Goal: Transaction & Acquisition: Book appointment/travel/reservation

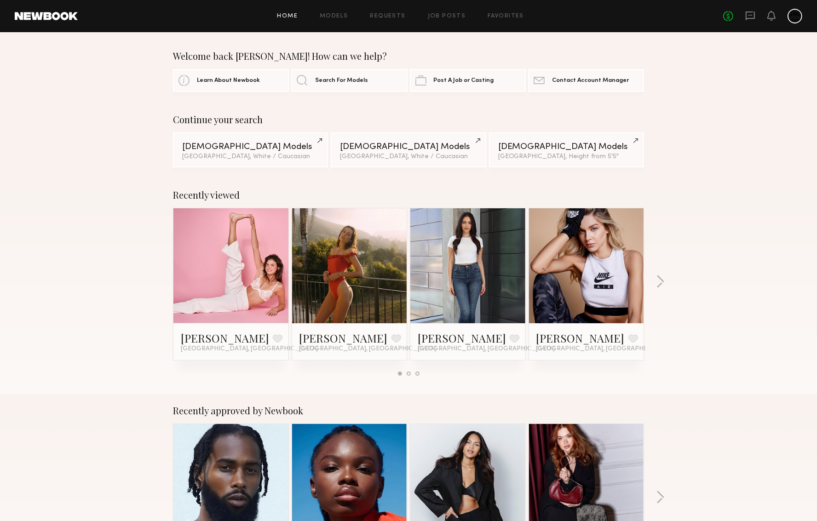
click at [240, 290] on link at bounding box center [231, 266] width 56 height 115
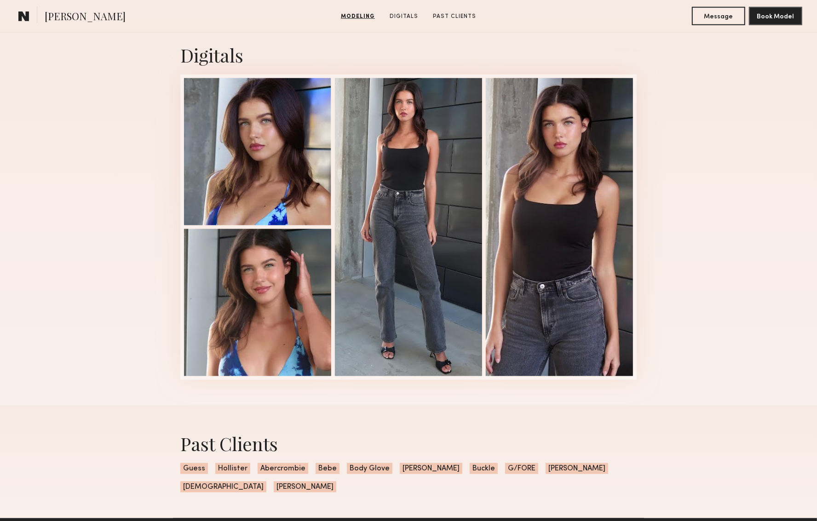
scroll to position [921, 0]
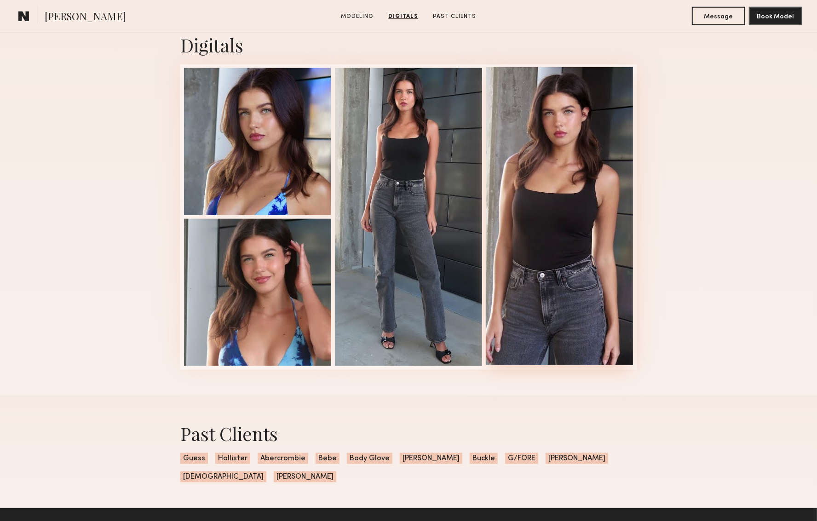
click at [603, 304] on div at bounding box center [559, 216] width 147 height 298
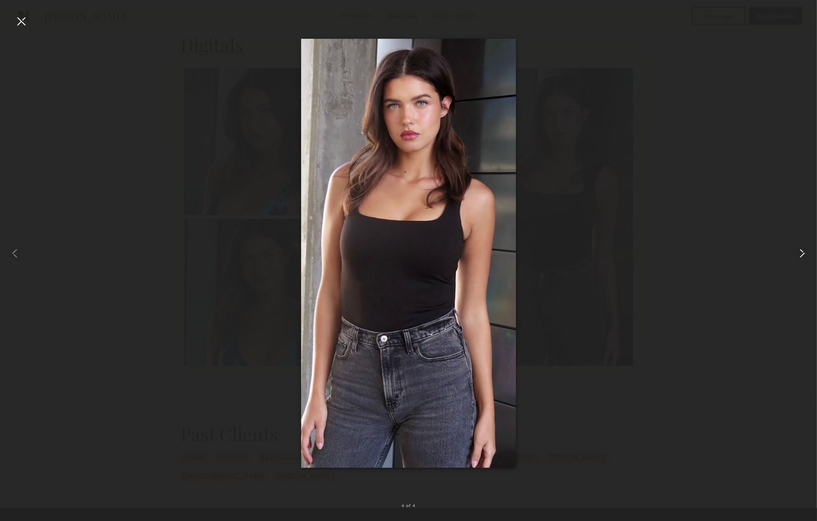
click at [799, 252] on common-icon at bounding box center [802, 253] width 15 height 15
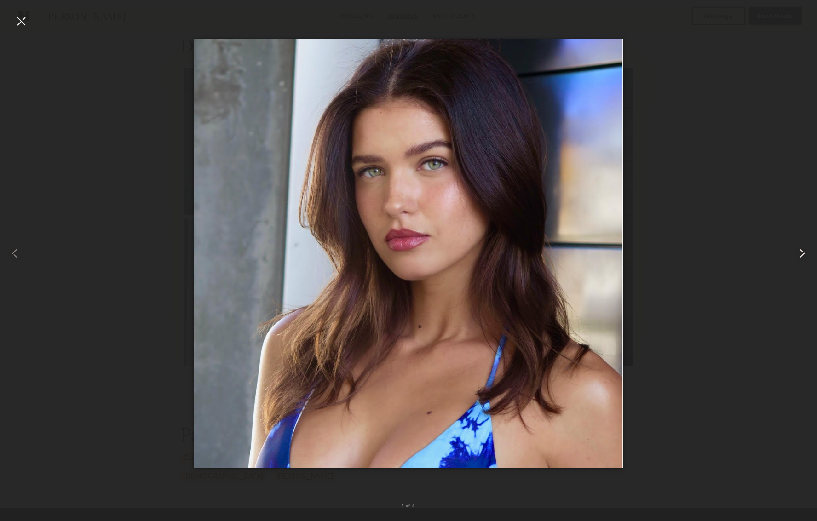
click at [799, 252] on common-icon at bounding box center [802, 253] width 15 height 15
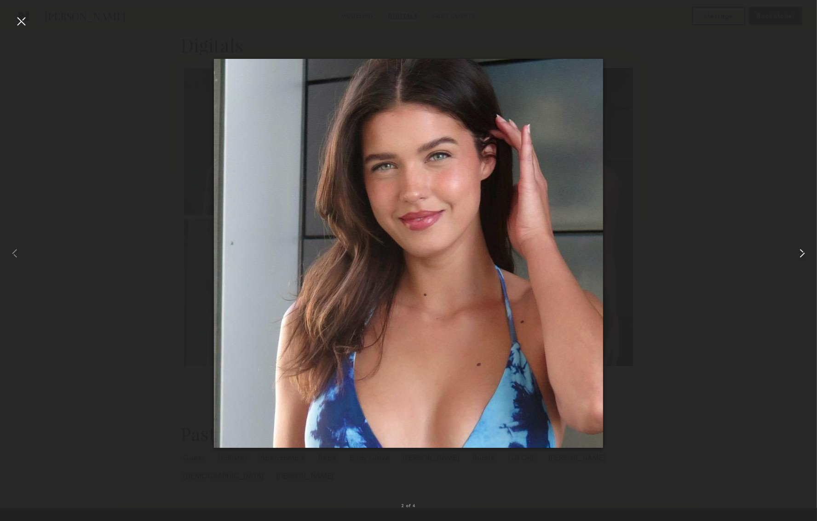
click at [799, 252] on common-icon at bounding box center [802, 253] width 15 height 15
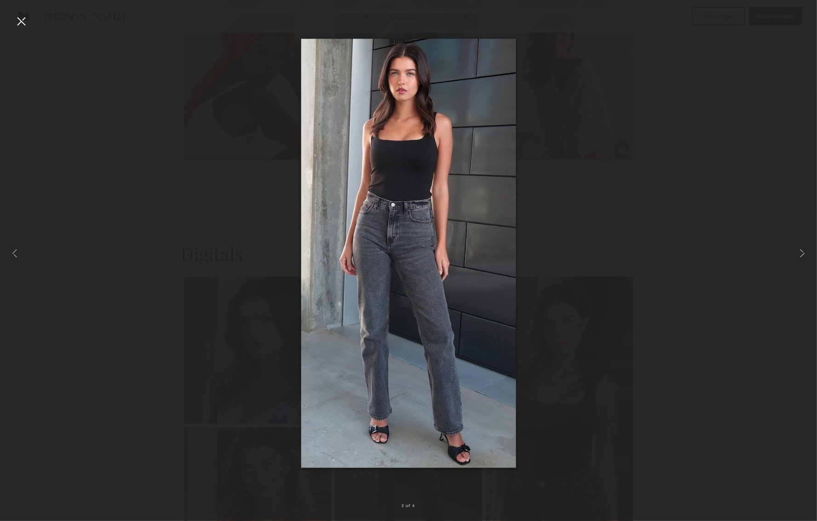
scroll to position [690, 0]
click at [721, 224] on div at bounding box center [408, 253] width 817 height 477
click at [357, 244] on img at bounding box center [408, 253] width 215 height 429
click at [570, 252] on div at bounding box center [408, 253] width 817 height 477
click at [347, 284] on img at bounding box center [408, 253] width 215 height 429
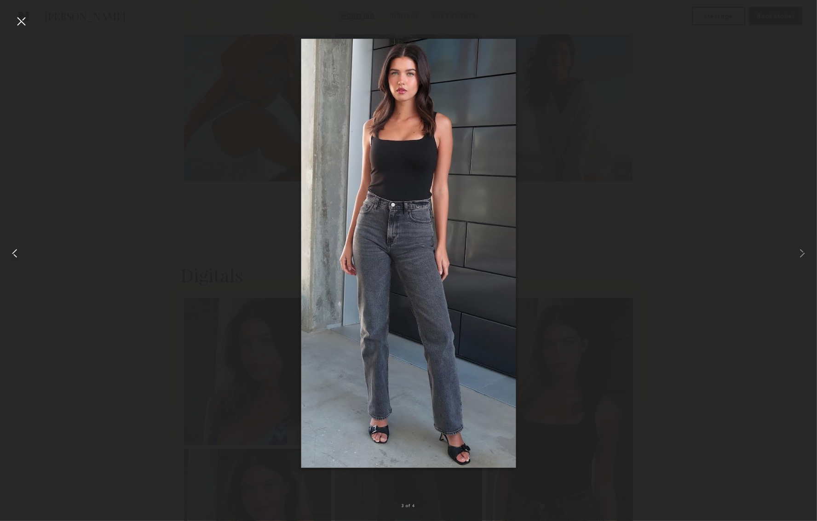
drag, startPoint x: 125, startPoint y: 238, endPoint x: 25, endPoint y: 53, distance: 210.0
click at [123, 235] on div at bounding box center [408, 253] width 817 height 477
click at [22, 17] on div at bounding box center [21, 21] width 15 height 15
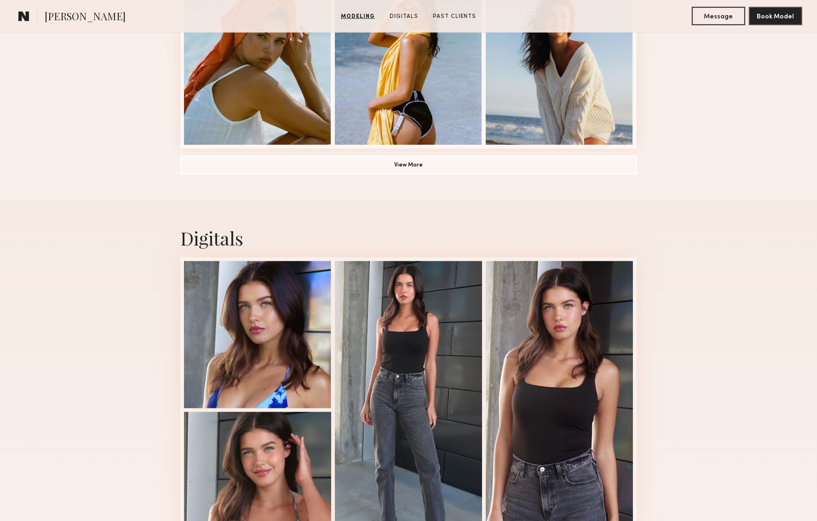
scroll to position [748, 0]
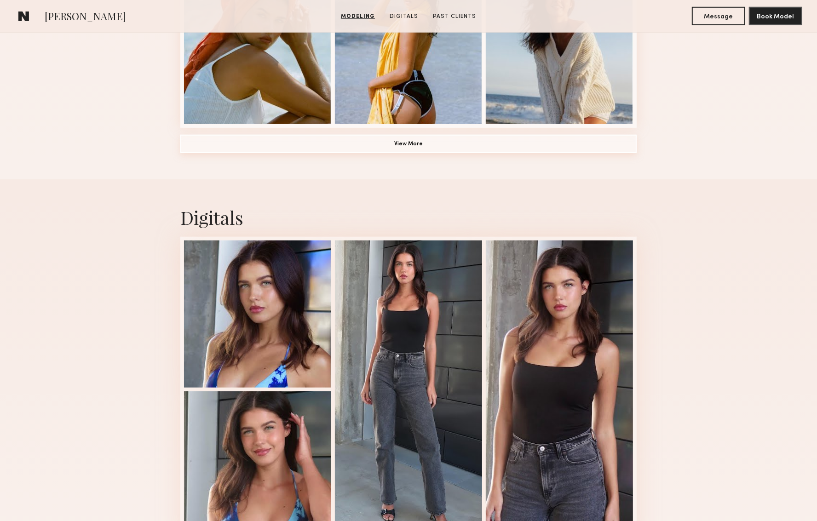
drag, startPoint x: 735, startPoint y: 221, endPoint x: 636, endPoint y: 144, distance: 125.2
click at [735, 221] on div "Digitals 3 of 4" at bounding box center [408, 374] width 817 height 389
